Goal: Task Accomplishment & Management: Use online tool/utility

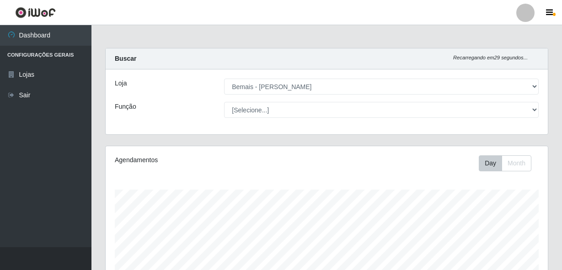
click at [35, 96] on link "Sair" at bounding box center [45, 95] width 91 height 21
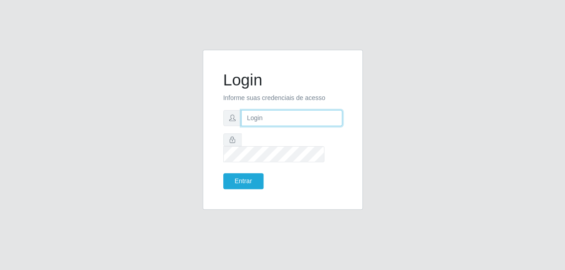
type input "gyovana@bemais"
click at [306, 126] on input "gyovana@bemais" at bounding box center [291, 118] width 101 height 16
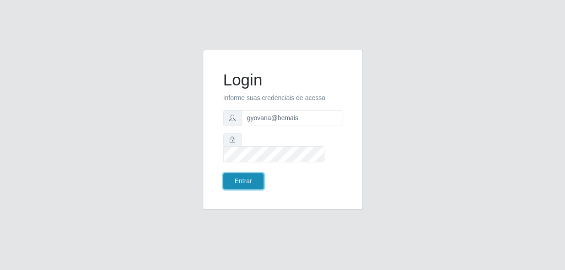
click at [250, 174] on button "Entrar" at bounding box center [243, 181] width 40 height 16
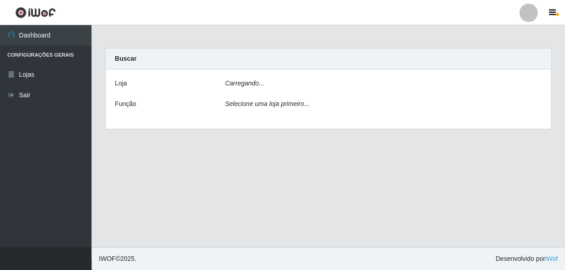
click at [251, 173] on main "Carregando... Buscar [PERSON_NAME]... Função Selecione uma loja primeiro..." at bounding box center [327, 136] width 473 height 222
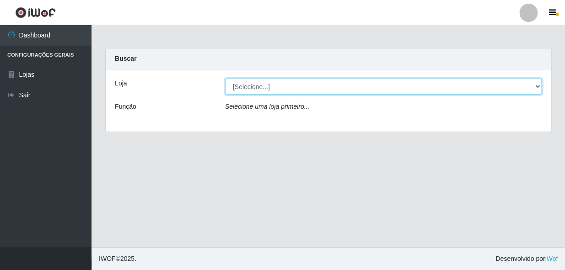
click at [284, 88] on select "[Selecione...] [PERSON_NAME]" at bounding box center [383, 87] width 316 height 16
select select "230"
click at [225, 79] on select "[Selecione...] [PERSON_NAME]" at bounding box center [383, 87] width 316 height 16
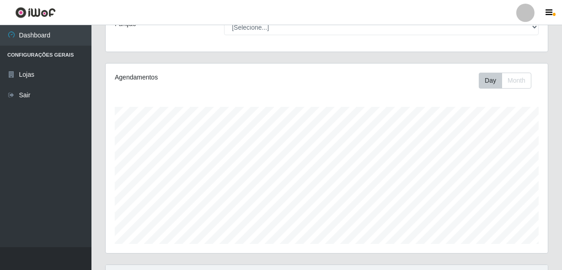
scroll to position [208, 0]
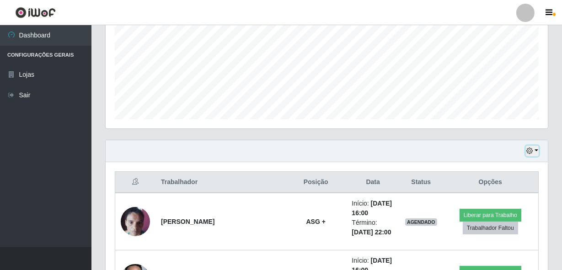
click at [528, 151] on icon "button" at bounding box center [529, 151] width 6 height 6
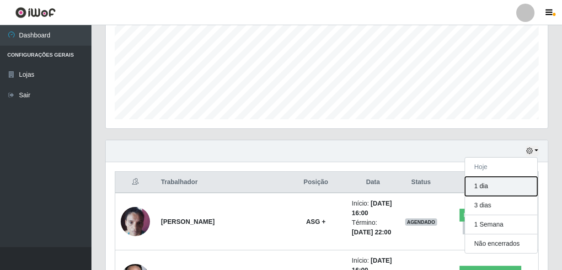
click at [494, 189] on button "1 dia" at bounding box center [501, 186] width 72 height 19
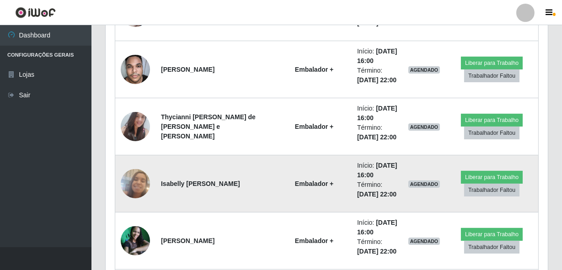
scroll to position [257, 0]
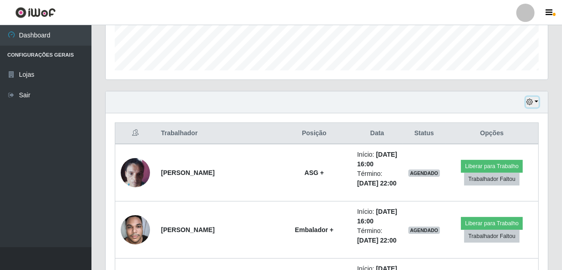
click at [536, 97] on button "button" at bounding box center [532, 102] width 13 height 11
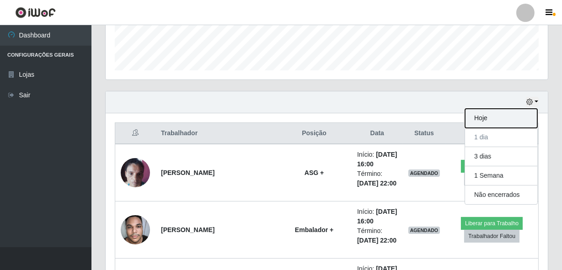
click at [490, 121] on button "Hoje" at bounding box center [501, 118] width 72 height 19
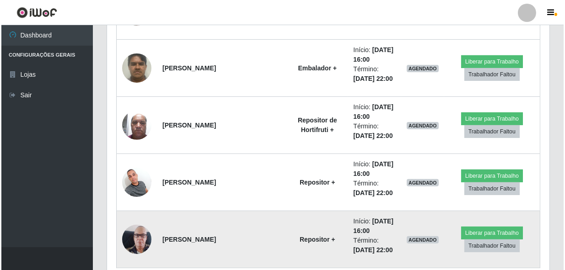
scroll to position [687, 0]
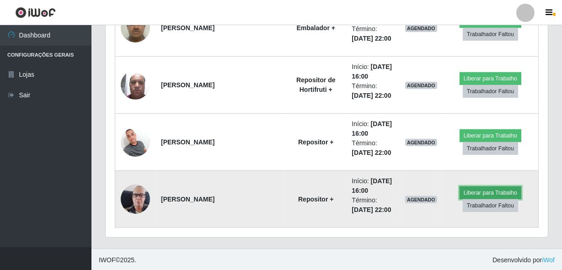
click at [475, 191] on button "Liberar para Trabalho" at bounding box center [491, 193] width 62 height 13
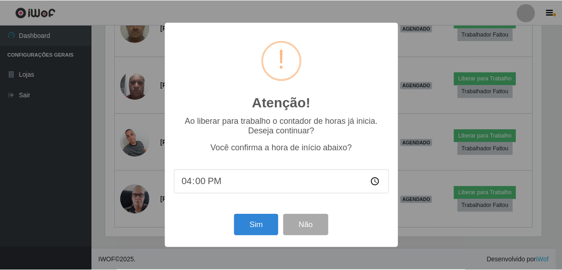
scroll to position [190, 438]
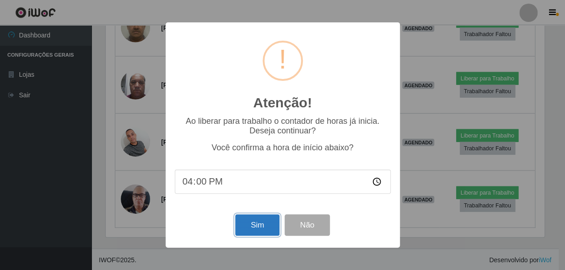
click at [252, 223] on button "Sim" at bounding box center [257, 224] width 44 height 21
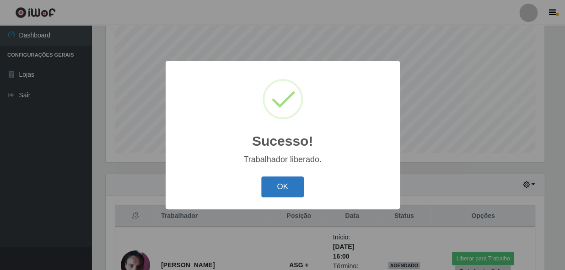
click at [285, 182] on button "OK" at bounding box center [282, 187] width 43 height 21
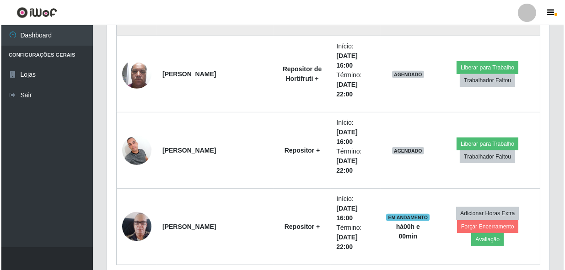
scroll to position [839, 0]
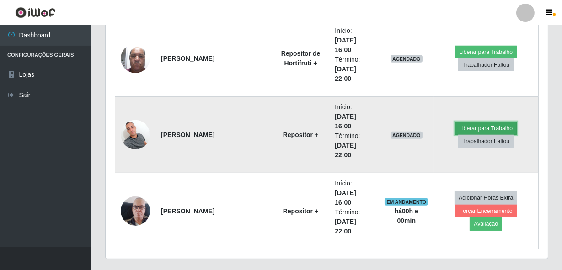
click at [471, 125] on button "Liberar para Trabalho" at bounding box center [486, 128] width 62 height 13
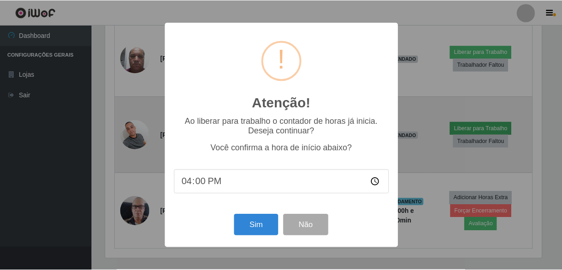
scroll to position [190, 438]
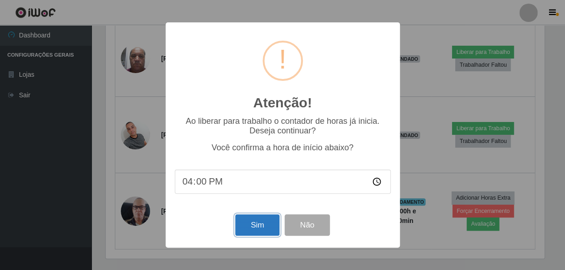
click at [250, 234] on button "Sim" at bounding box center [257, 224] width 44 height 21
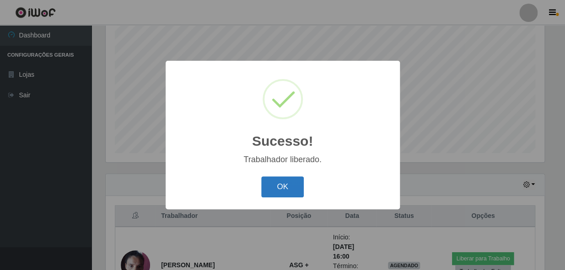
click at [270, 188] on button "OK" at bounding box center [282, 187] width 43 height 21
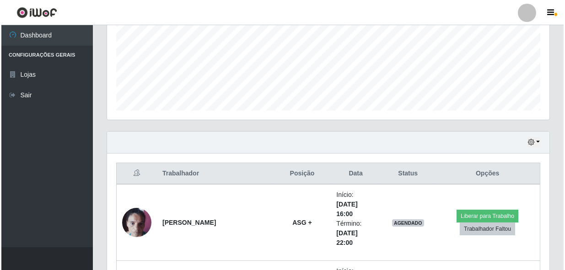
scroll to position [257, 0]
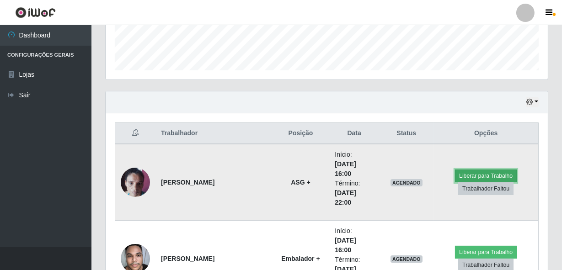
click at [466, 173] on button "Liberar para Trabalho" at bounding box center [486, 176] width 62 height 13
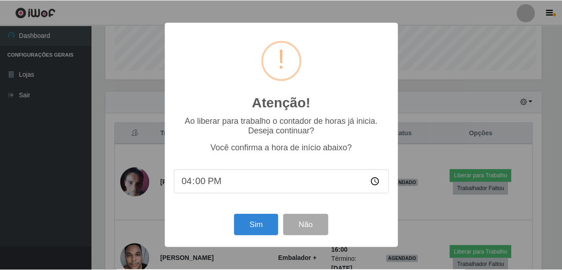
scroll to position [190, 438]
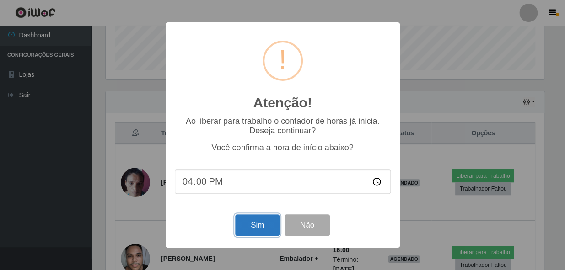
click at [254, 232] on button "Sim" at bounding box center [257, 224] width 44 height 21
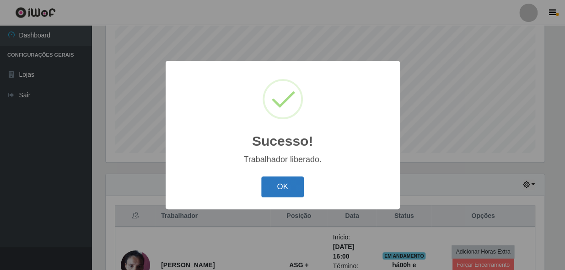
click at [287, 192] on button "OK" at bounding box center [282, 187] width 43 height 21
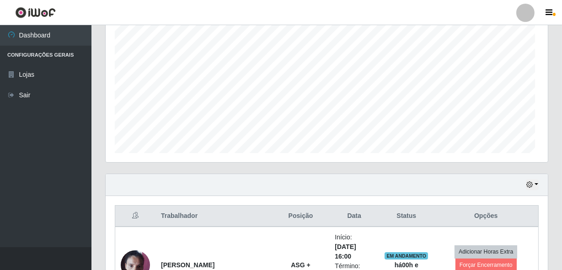
scroll to position [0, 0]
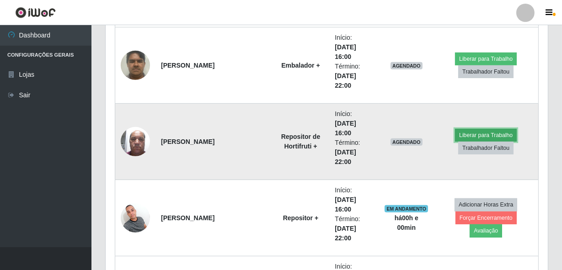
click at [466, 133] on button "Liberar para Trabalho" at bounding box center [486, 135] width 62 height 13
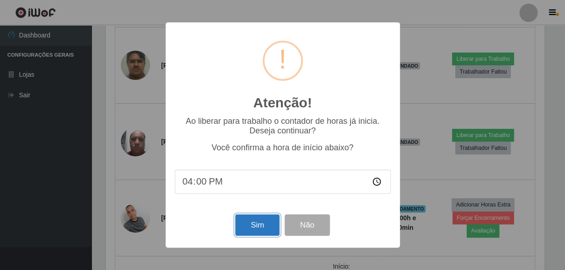
click at [262, 229] on button "Sim" at bounding box center [257, 224] width 44 height 21
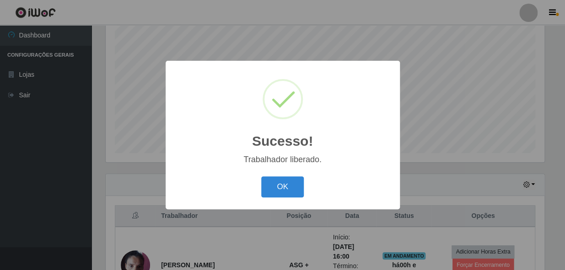
click at [284, 189] on button "OK" at bounding box center [282, 187] width 43 height 21
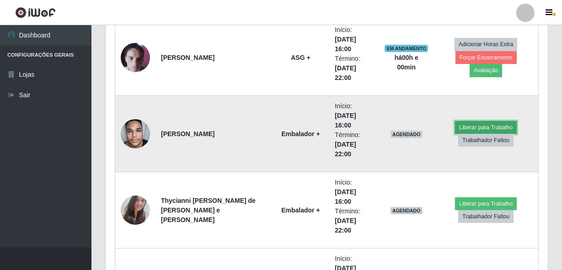
click at [478, 123] on button "Liberar para Trabalho" at bounding box center [486, 127] width 62 height 13
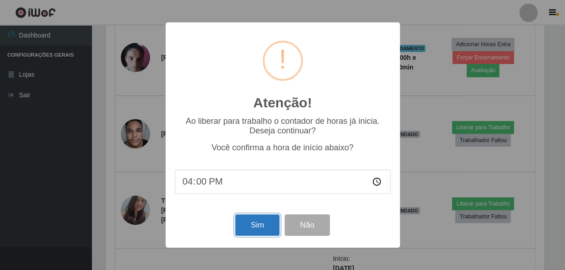
click at [249, 225] on button "Sim" at bounding box center [257, 224] width 44 height 21
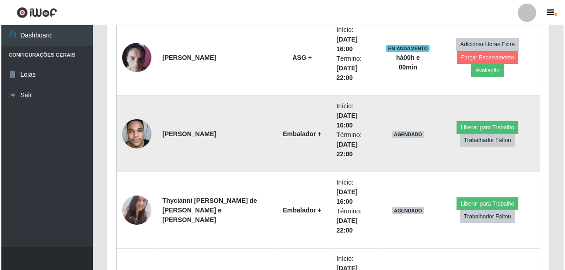
scroll to position [174, 0]
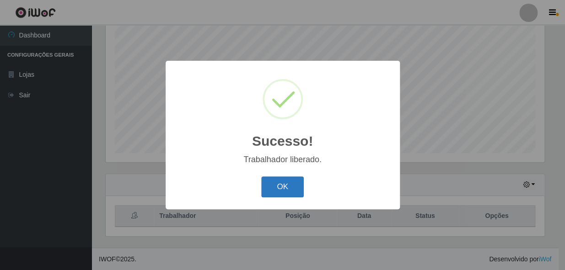
click at [284, 190] on button "OK" at bounding box center [282, 187] width 43 height 21
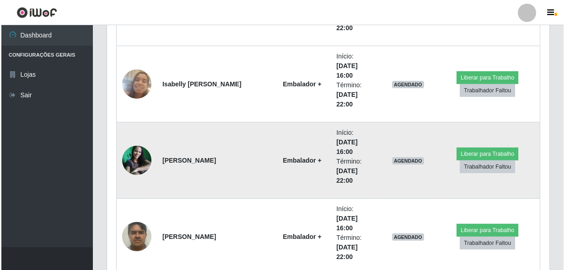
scroll to position [569, 0]
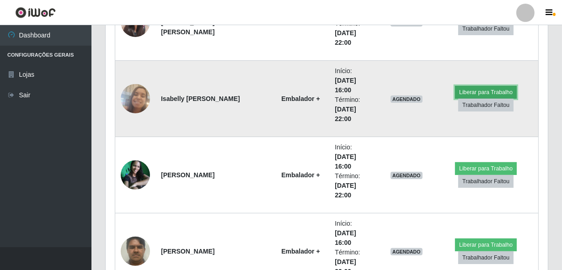
click at [480, 91] on button "Liberar para Trabalho" at bounding box center [486, 92] width 62 height 13
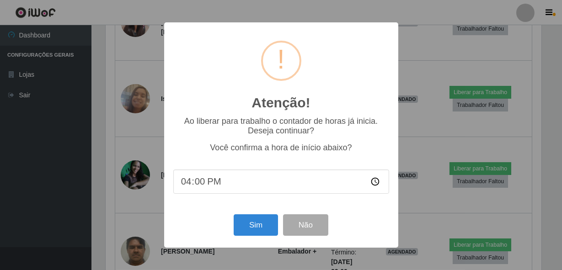
scroll to position [190, 438]
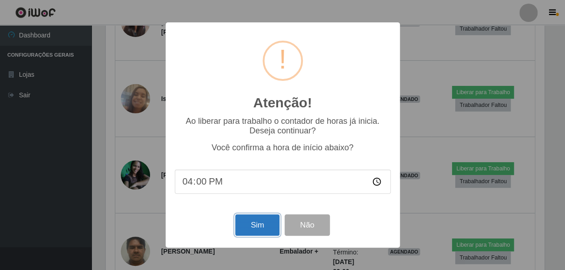
click at [256, 224] on button "Sim" at bounding box center [257, 224] width 44 height 21
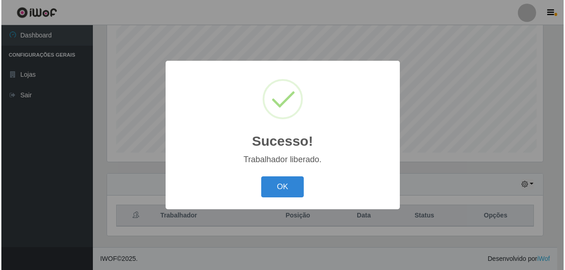
scroll to position [174, 0]
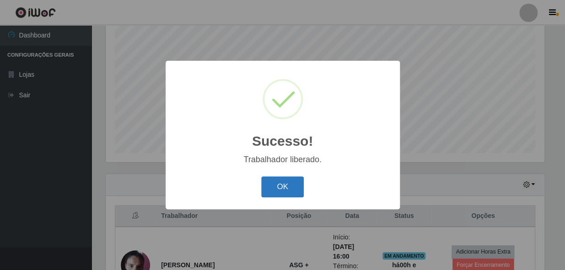
click at [279, 182] on button "OK" at bounding box center [282, 187] width 43 height 21
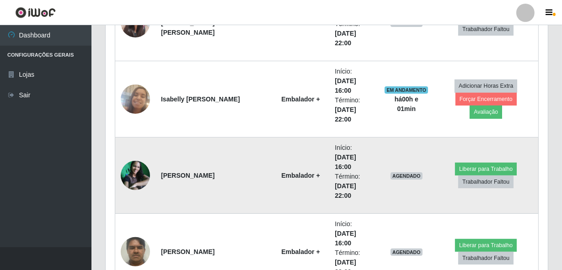
scroll to position [589, 0]
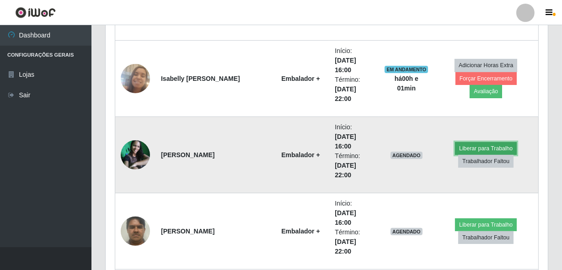
click at [479, 143] on button "Liberar para Trabalho" at bounding box center [486, 148] width 62 height 13
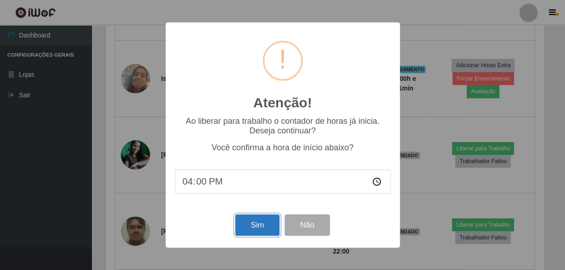
click at [266, 228] on button "Sim" at bounding box center [257, 224] width 44 height 21
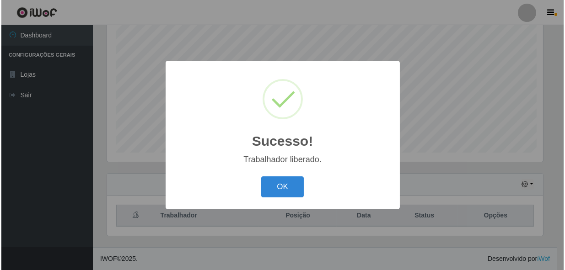
scroll to position [174, 0]
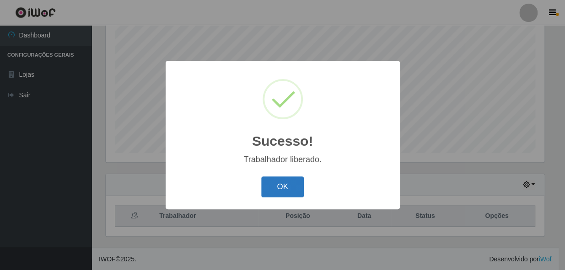
click at [266, 184] on button "OK" at bounding box center [282, 187] width 43 height 21
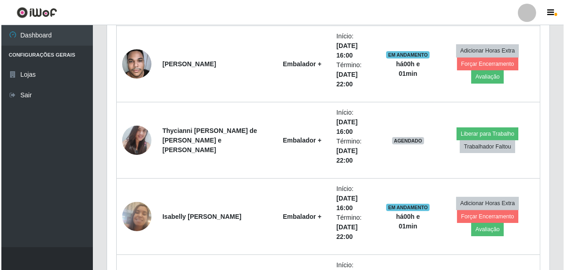
scroll to position [445, 0]
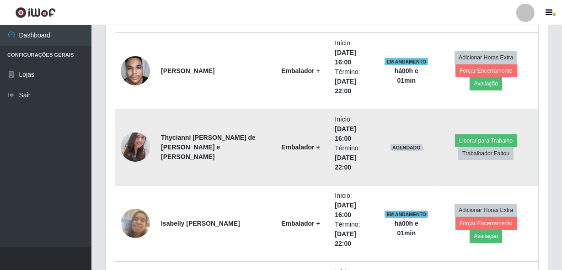
click at [144, 151] on img at bounding box center [135, 147] width 29 height 39
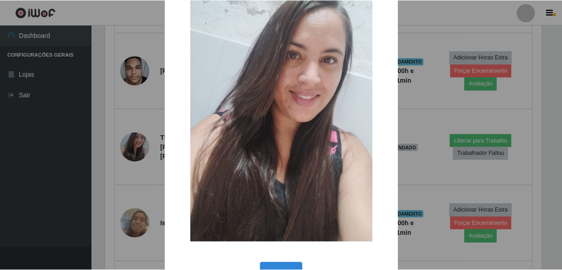
scroll to position [56, 0]
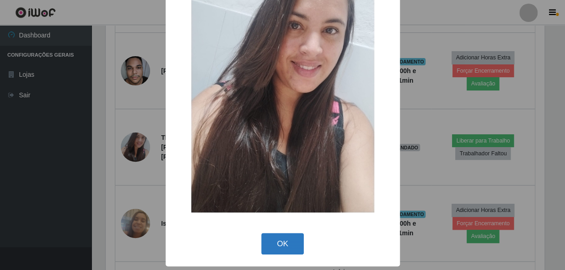
click at [267, 241] on button "OK" at bounding box center [282, 243] width 43 height 21
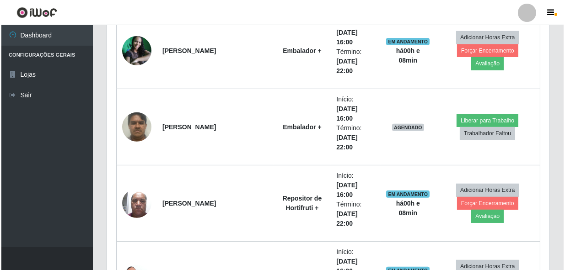
scroll to position [694, 0]
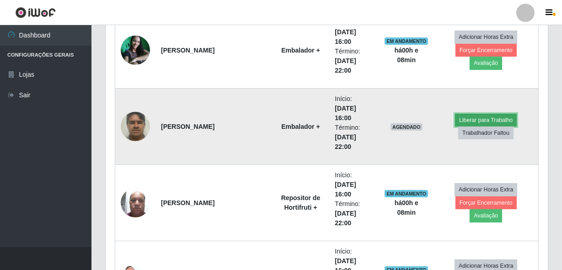
click at [485, 119] on button "Liberar para Trabalho" at bounding box center [486, 120] width 62 height 13
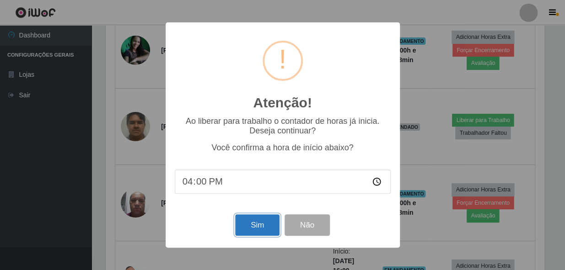
click at [264, 219] on button "Sim" at bounding box center [257, 224] width 44 height 21
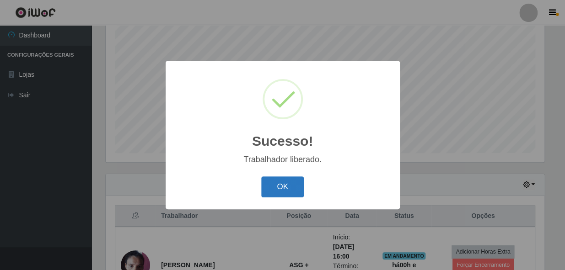
click at [286, 194] on button "OK" at bounding box center [282, 187] width 43 height 21
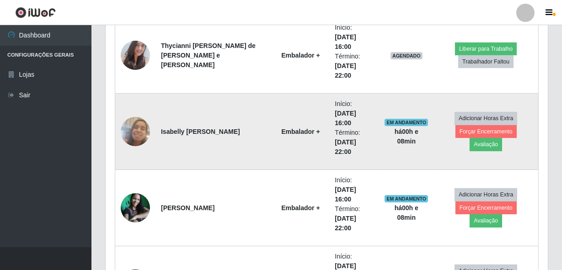
scroll to position [486, 0]
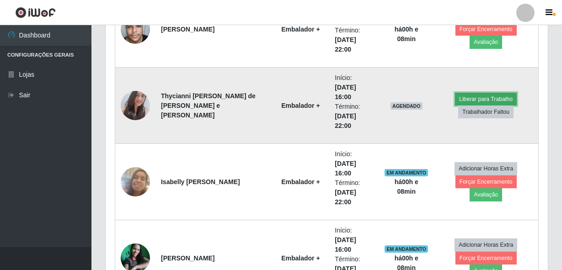
click at [480, 96] on button "Liberar para Trabalho" at bounding box center [486, 99] width 62 height 13
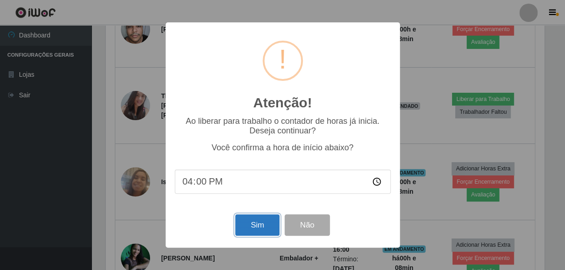
click at [257, 223] on button "Sim" at bounding box center [257, 224] width 44 height 21
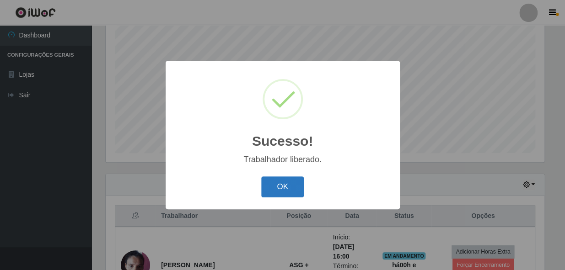
click at [291, 190] on button "OK" at bounding box center [282, 187] width 43 height 21
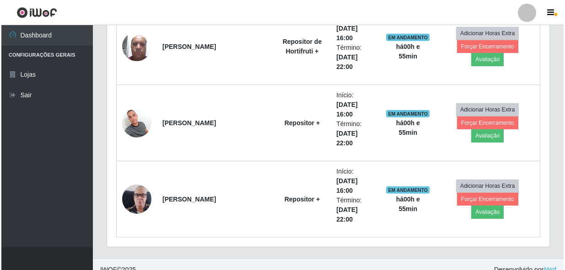
scroll to position [860, 0]
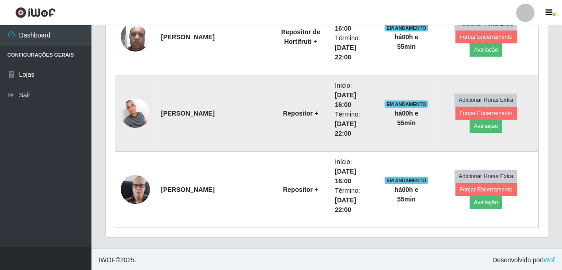
click at [142, 110] on img at bounding box center [135, 113] width 29 height 39
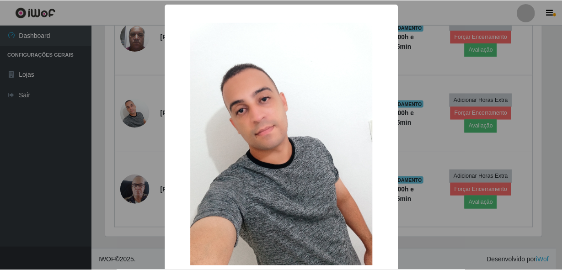
scroll to position [190, 438]
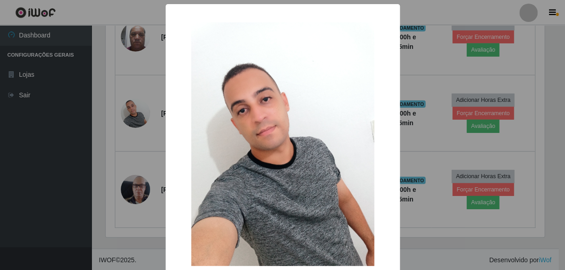
click at [147, 144] on div "× OK Cancel" at bounding box center [282, 135] width 565 height 270
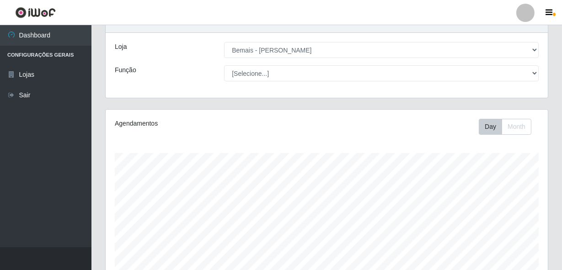
scroll to position [83, 0]
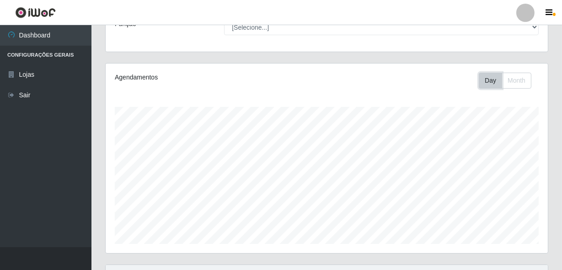
click at [498, 78] on button "Day" at bounding box center [490, 81] width 23 height 16
click at [504, 81] on button "Month" at bounding box center [517, 81] width 30 height 16
click at [498, 81] on button "Day" at bounding box center [490, 81] width 23 height 16
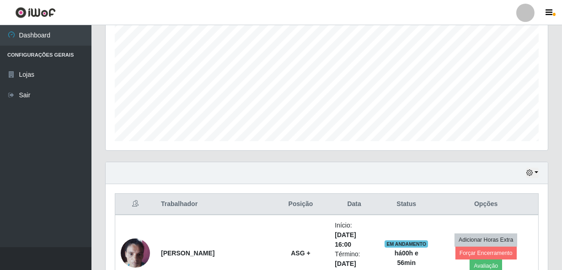
scroll to position [291, 0]
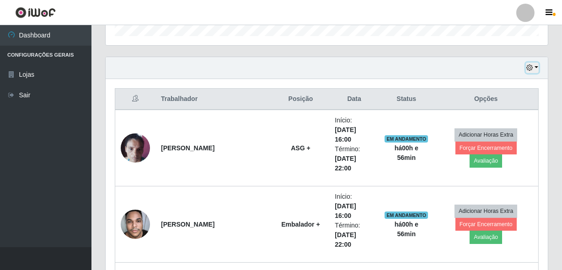
click at [533, 69] on icon "button" at bounding box center [529, 67] width 6 height 6
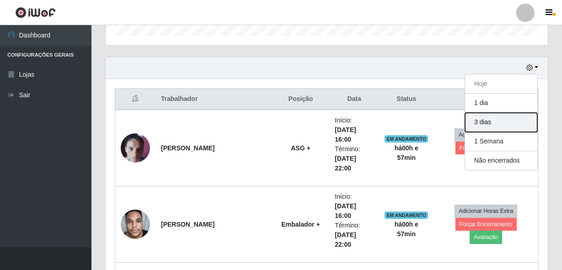
click at [493, 120] on button "3 dias" at bounding box center [501, 122] width 72 height 19
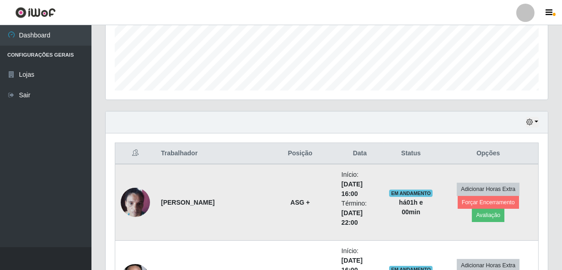
scroll to position [237, 0]
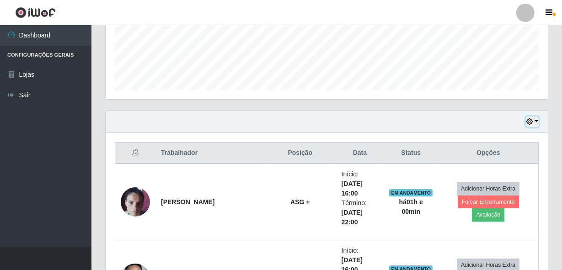
click at [534, 123] on button "button" at bounding box center [532, 122] width 13 height 11
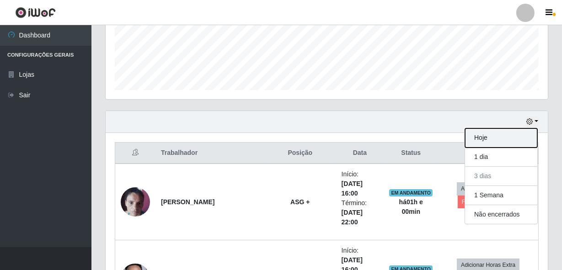
click at [485, 137] on button "Hoje" at bounding box center [501, 138] width 72 height 19
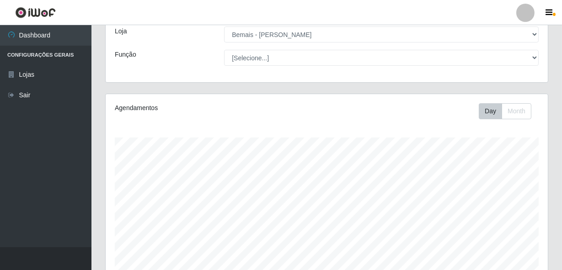
scroll to position [0, 0]
